Goal: Information Seeking & Learning: Learn about a topic

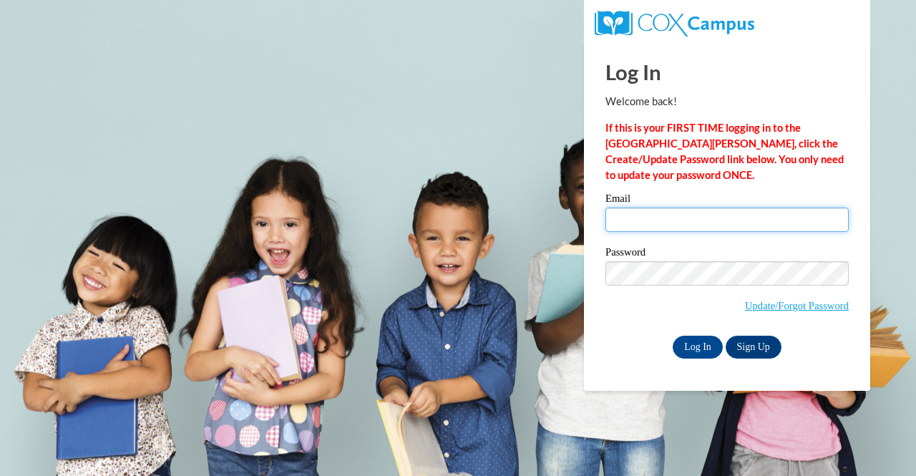
click at [682, 217] on input "Email" at bounding box center [726, 220] width 243 height 24
type input "rebecca.moulton@stleonards.org"
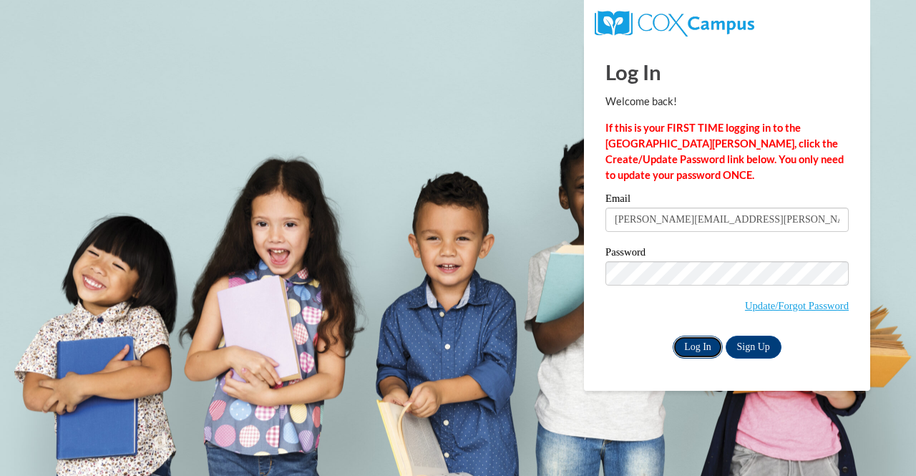
click at [695, 346] on input "Log In" at bounding box center [698, 347] width 50 height 23
click at [688, 347] on input "Log In" at bounding box center [698, 347] width 50 height 23
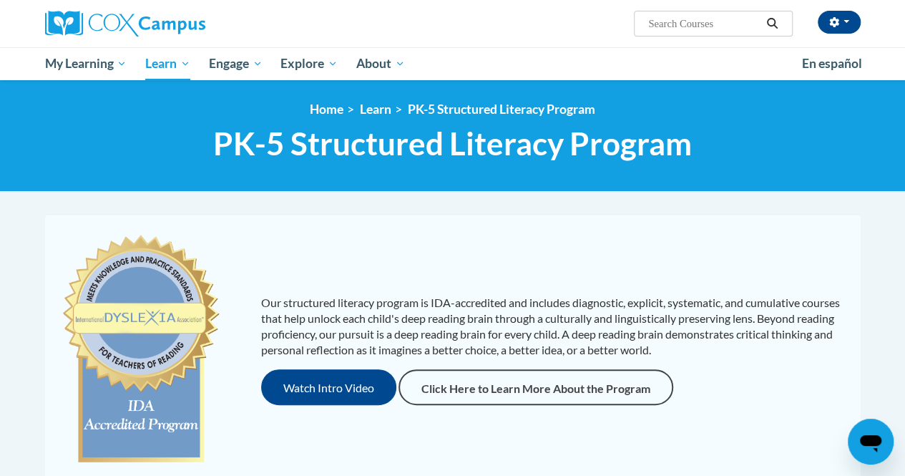
click at [671, 21] on input "Search..." at bounding box center [704, 23] width 114 height 17
type input "nonsense diagnostic"
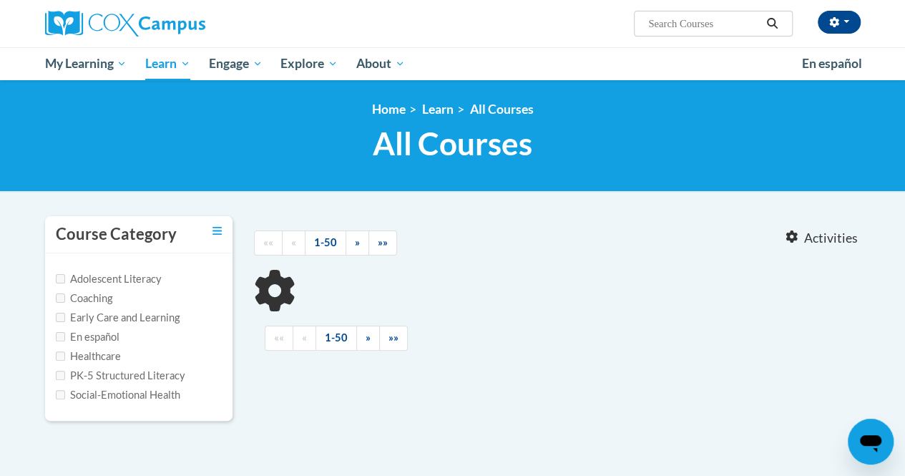
type input "nonsense diagnostic"
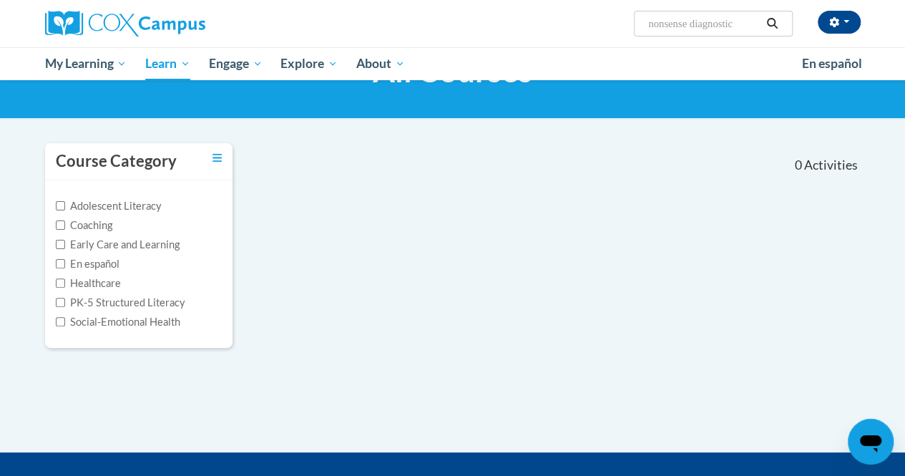
scroll to position [79, 0]
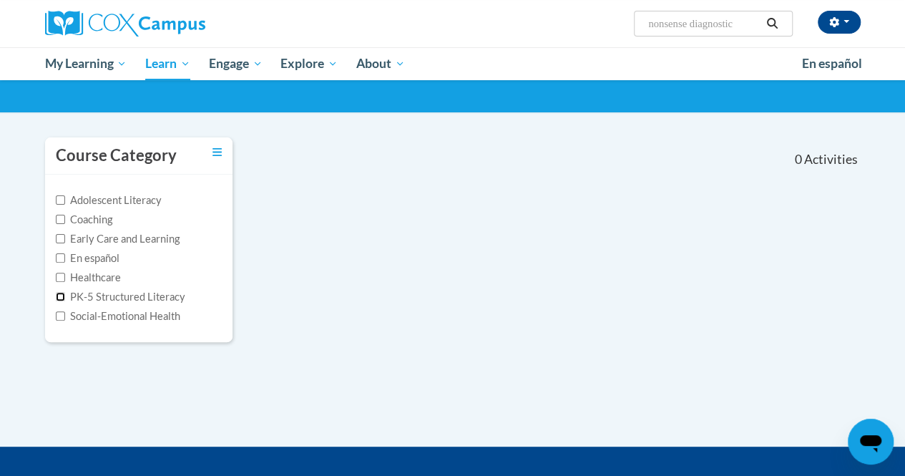
click at [58, 294] on input "PK-5 Structured Literacy" at bounding box center [60, 296] width 9 height 9
checkbox input "true"
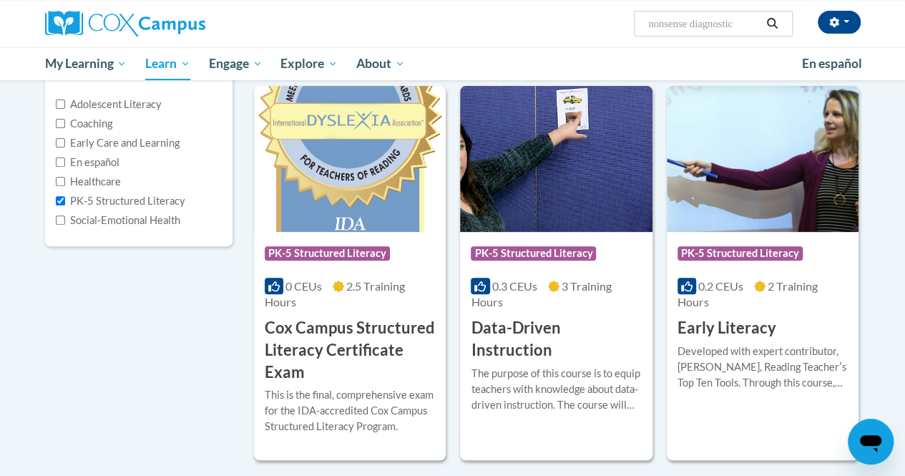
scroll to position [50, 0]
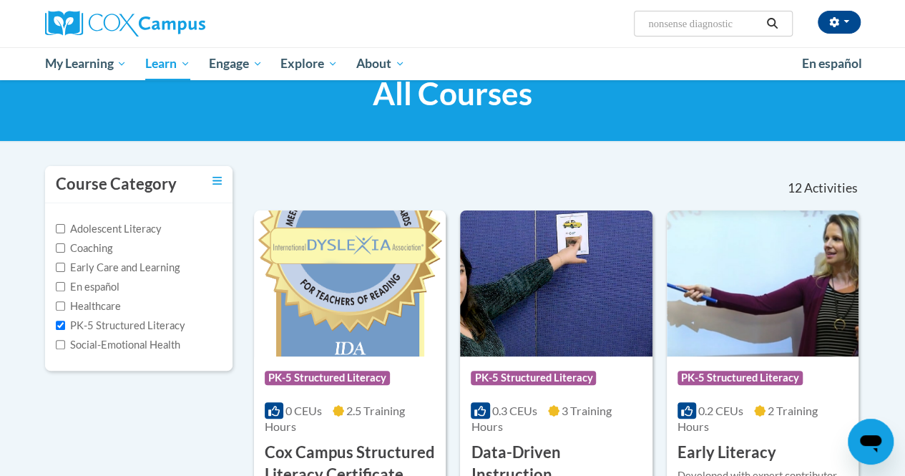
click at [771, 21] on icon "Search" at bounding box center [772, 23] width 13 height 11
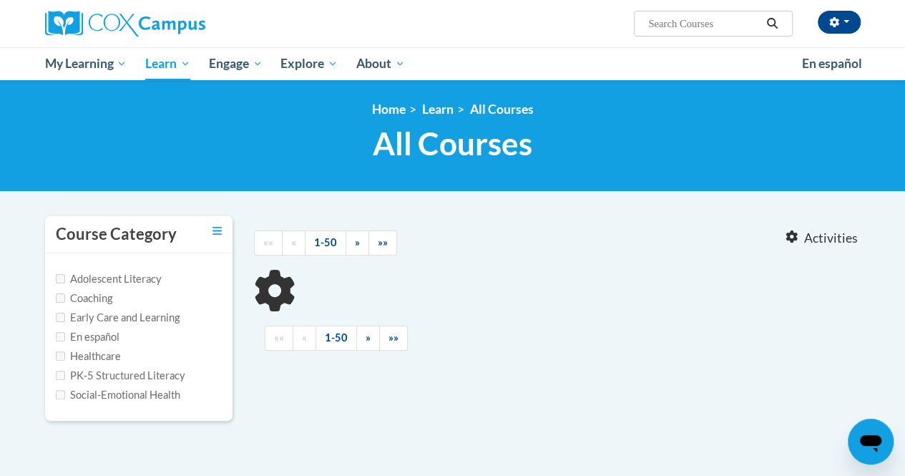
type input "nonsense diagnostic"
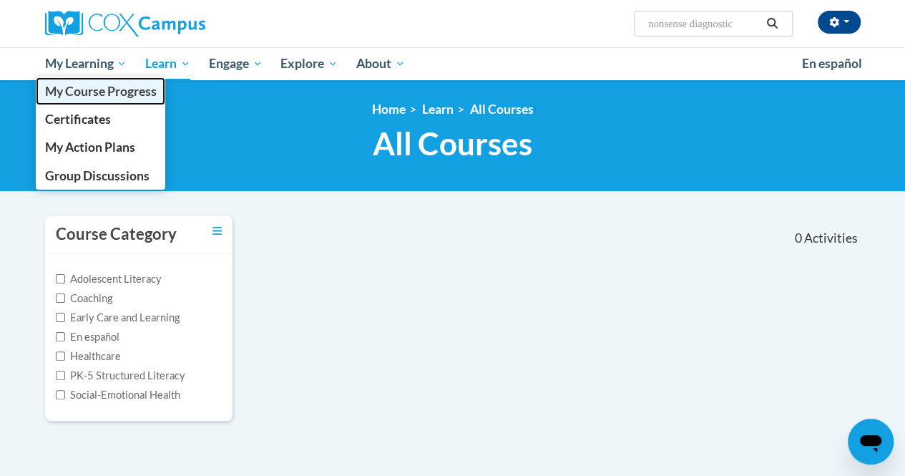
click at [80, 93] on span "My Course Progress" at bounding box center [100, 91] width 112 height 15
